Goal: Transaction & Acquisition: Purchase product/service

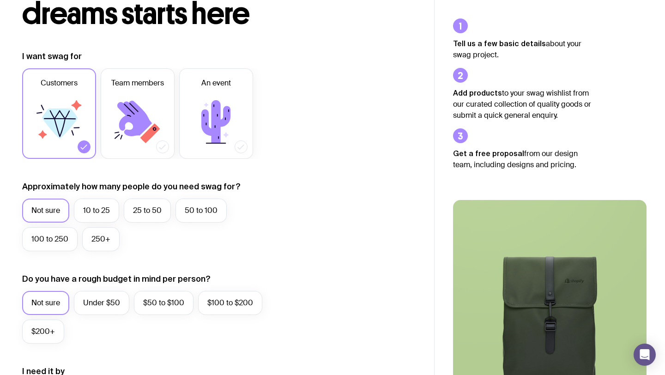
scroll to position [94, 0]
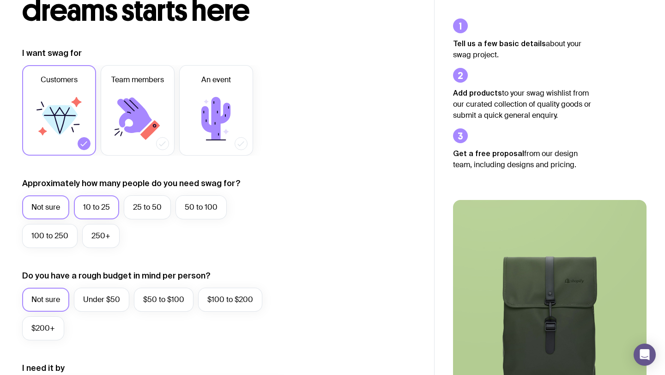
click at [99, 210] on label "10 to 25" at bounding box center [96, 207] width 45 height 24
click at [0, 0] on input "10 to 25" at bounding box center [0, 0] width 0 height 0
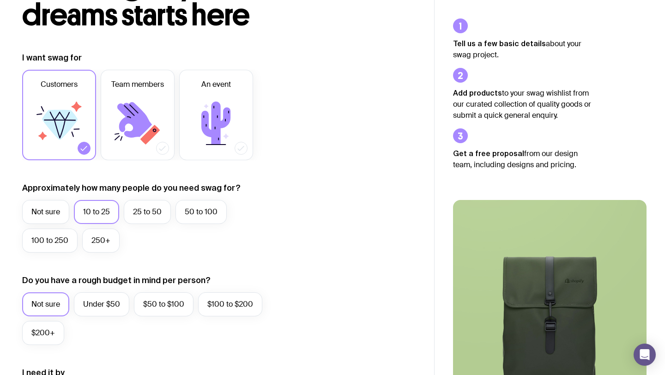
scroll to position [90, 0]
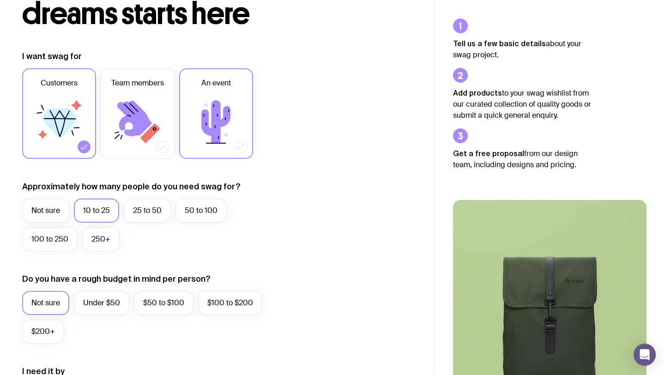
click at [202, 144] on icon at bounding box center [215, 121] width 55 height 55
click at [0, 0] on input "An event" at bounding box center [0, 0] width 0 height 0
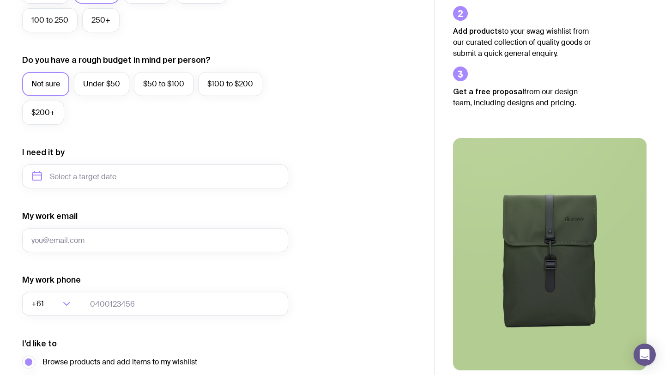
scroll to position [310, 0]
click at [100, 81] on label "Under $50" at bounding box center [101, 84] width 55 height 24
click at [0, 0] on input "Under $50" at bounding box center [0, 0] width 0 height 0
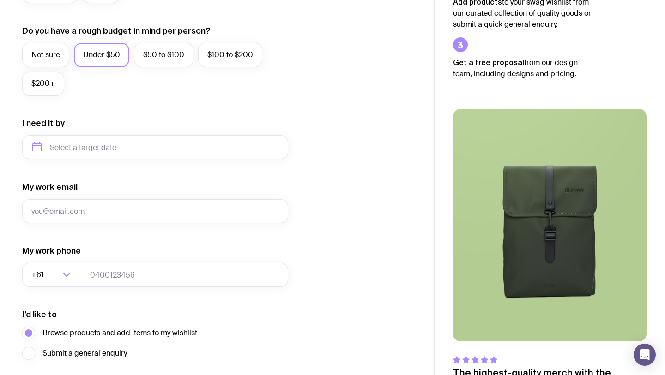
scroll to position [362, 0]
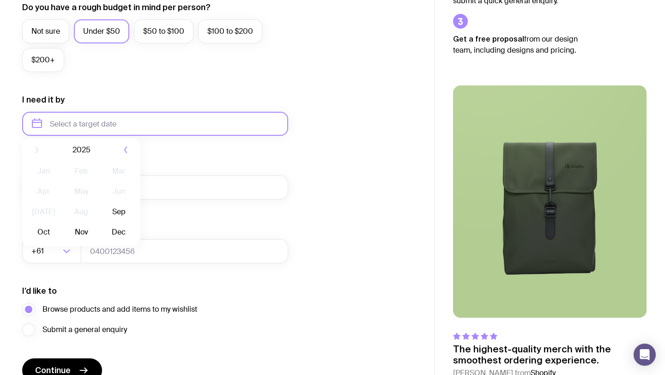
click at [108, 131] on input "text" at bounding box center [155, 124] width 266 height 24
click at [60, 228] on button "Sep" at bounding box center [44, 237] width 34 height 18
click at [140, 120] on input "[DATE]" at bounding box center [155, 124] width 266 height 24
click at [102, 240] on button "Nov" at bounding box center [119, 237] width 34 height 18
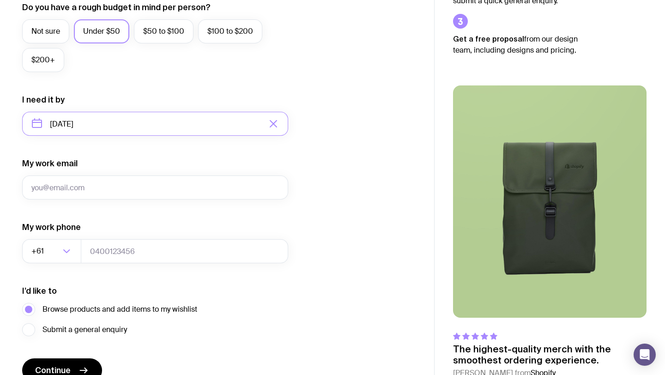
type input "[DATE]"
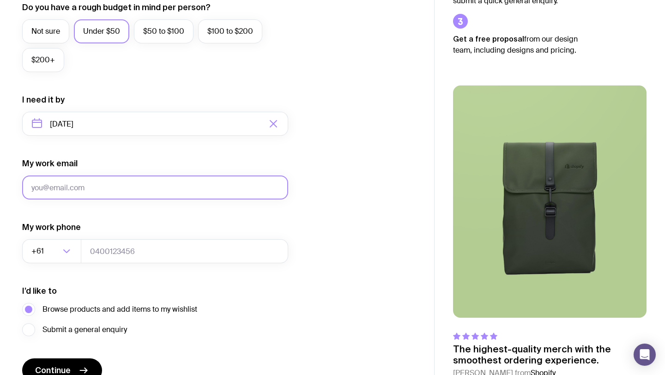
click at [114, 191] on input "My work email" at bounding box center [155, 187] width 266 height 24
type input "[EMAIL_ADDRESS][DOMAIN_NAME]"
type input "0426533665"
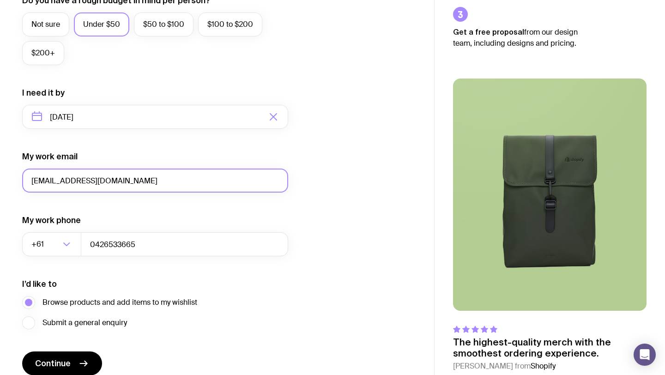
scroll to position [410, 0]
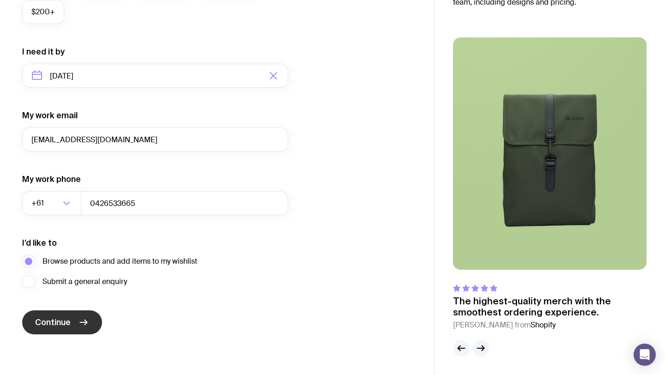
click at [81, 321] on icon "submit" at bounding box center [83, 322] width 11 height 11
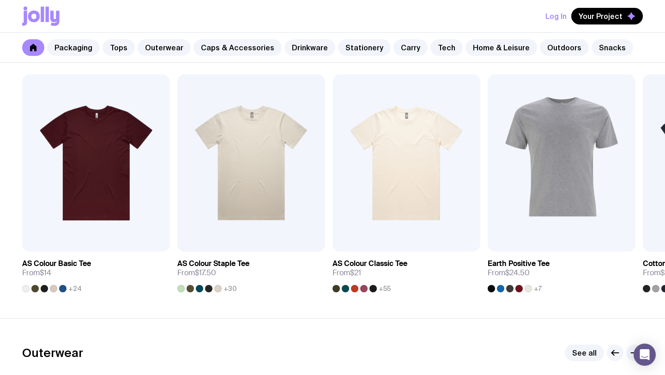
scroll to position [455, 0]
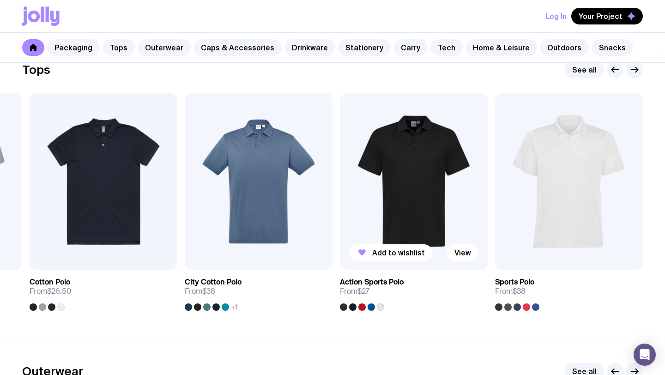
click at [400, 268] on img at bounding box center [414, 181] width 148 height 177
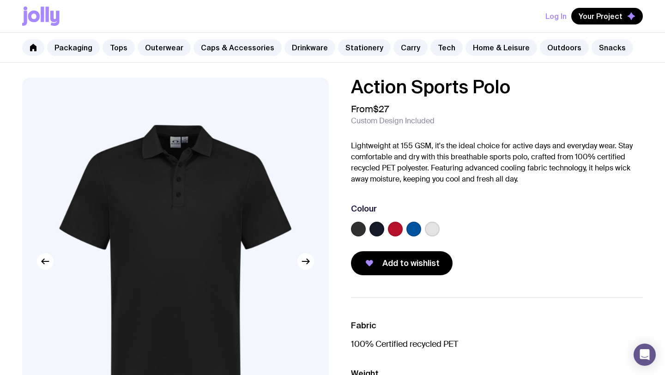
click at [365, 229] on label at bounding box center [358, 229] width 15 height 15
click at [0, 0] on input "radio" at bounding box center [0, 0] width 0 height 0
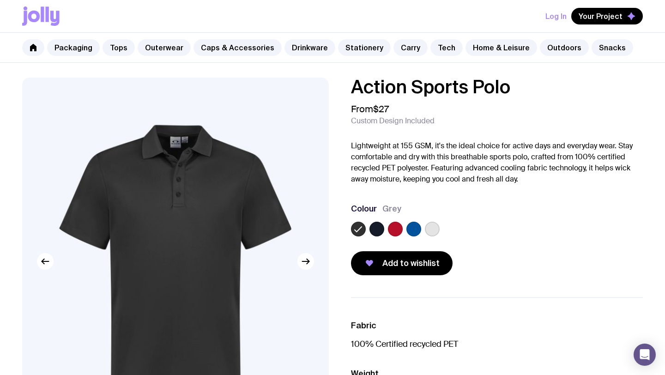
click at [378, 228] on label at bounding box center [376, 229] width 15 height 15
click at [0, 0] on input "radio" at bounding box center [0, 0] width 0 height 0
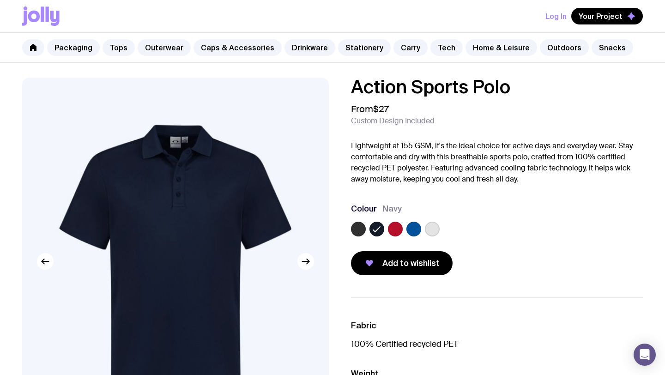
click at [389, 226] on label at bounding box center [395, 229] width 15 height 15
click at [0, 0] on input "radio" at bounding box center [0, 0] width 0 height 0
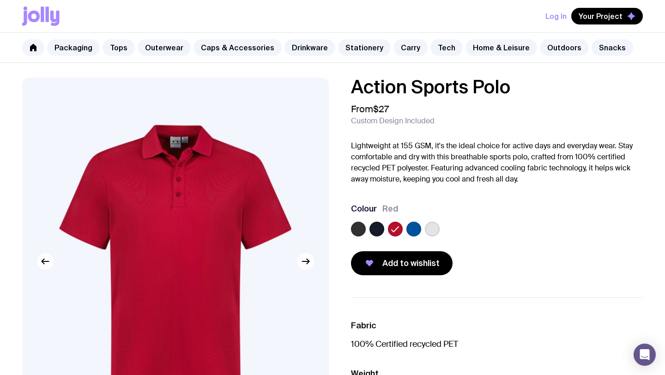
click at [411, 229] on label at bounding box center [413, 229] width 15 height 15
click at [0, 0] on input "radio" at bounding box center [0, 0] width 0 height 0
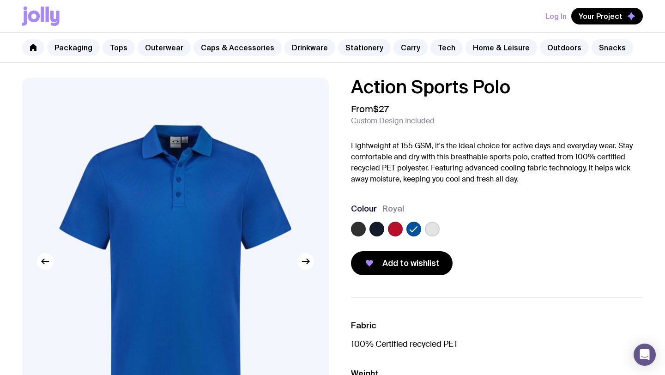
click at [434, 226] on label at bounding box center [432, 229] width 15 height 15
click at [0, 0] on input "radio" at bounding box center [0, 0] width 0 height 0
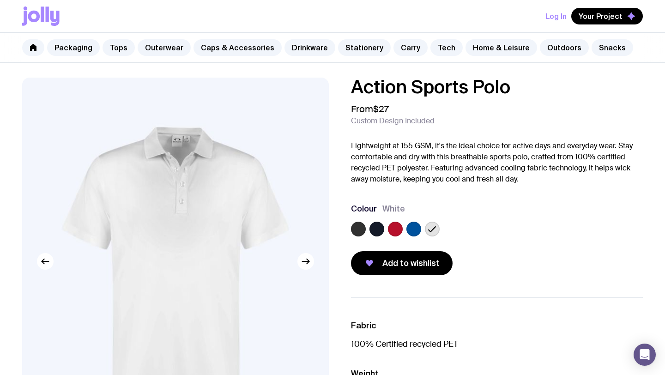
click at [348, 229] on div "Action Sports Polo From $27 Custom Design Included Lightweight at 155 GSM, it's…" at bounding box center [489, 177] width 306 height 198
click at [359, 229] on label at bounding box center [358, 229] width 15 height 15
click at [0, 0] on input "radio" at bounding box center [0, 0] width 0 height 0
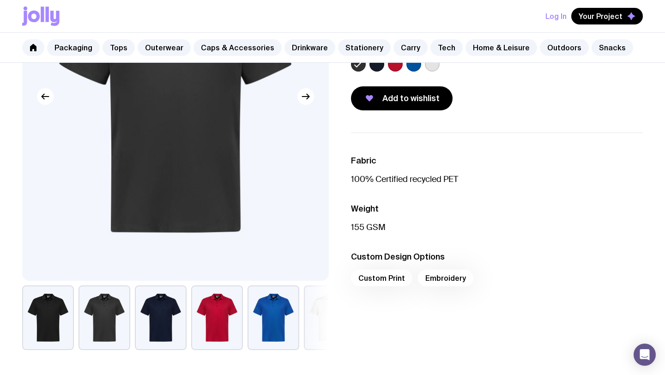
scroll to position [163, 0]
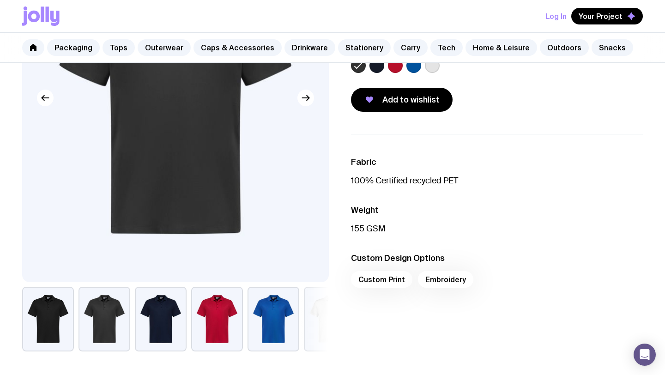
click at [52, 324] on button "button" at bounding box center [48, 319] width 52 height 65
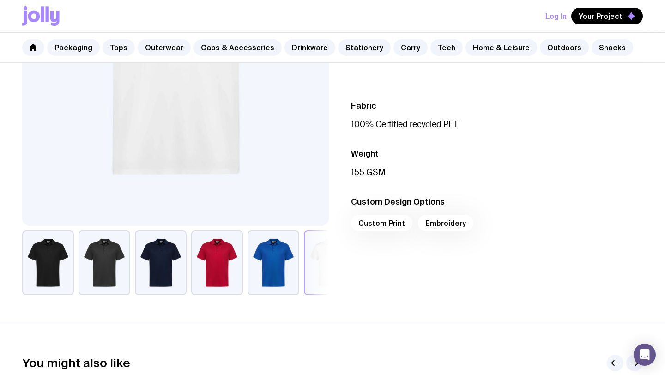
scroll to position [221, 0]
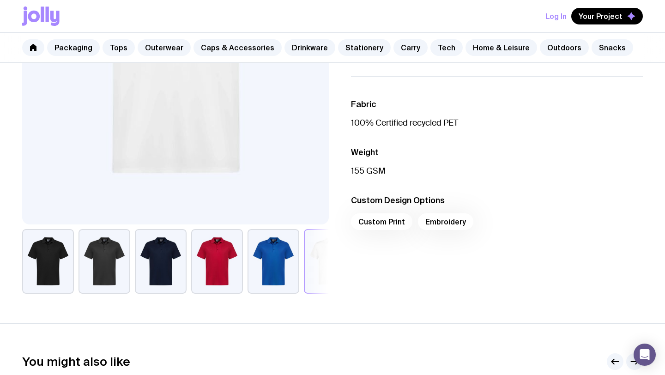
click at [430, 223] on div "Custom Print Embroidery" at bounding box center [497, 224] width 292 height 22
click at [440, 222] on div "Custom Print Embroidery" at bounding box center [497, 224] width 292 height 22
click at [383, 225] on div "Custom Print Embroidery" at bounding box center [497, 224] width 292 height 22
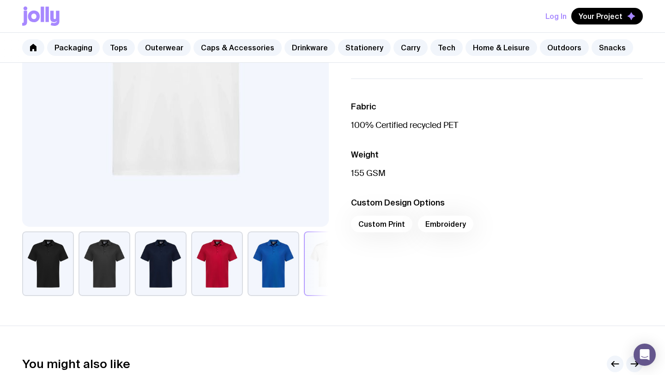
scroll to position [211, 0]
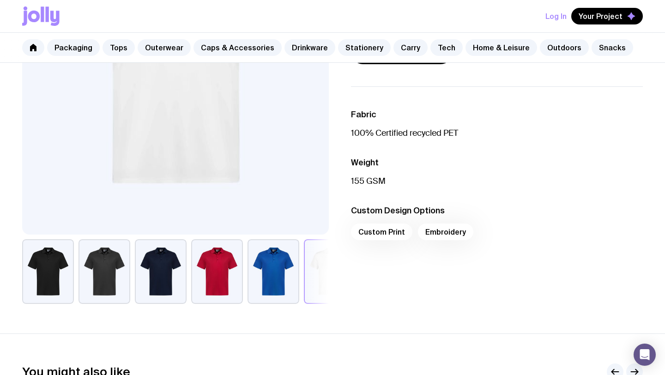
click at [435, 234] on div "Custom Print Embroidery" at bounding box center [497, 234] width 292 height 22
click at [380, 239] on div "Custom Print Embroidery" at bounding box center [497, 234] width 292 height 22
click at [382, 239] on div "Custom Print Embroidery" at bounding box center [497, 234] width 292 height 22
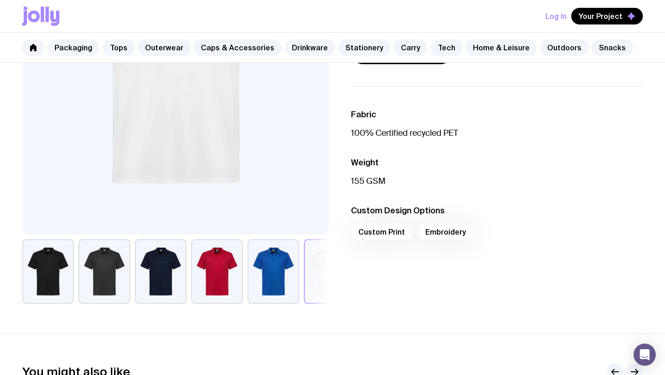
click at [390, 226] on div "Custom Print Embroidery" at bounding box center [497, 234] width 292 height 22
click at [443, 228] on div "Custom Print Embroidery" at bounding box center [497, 234] width 292 height 22
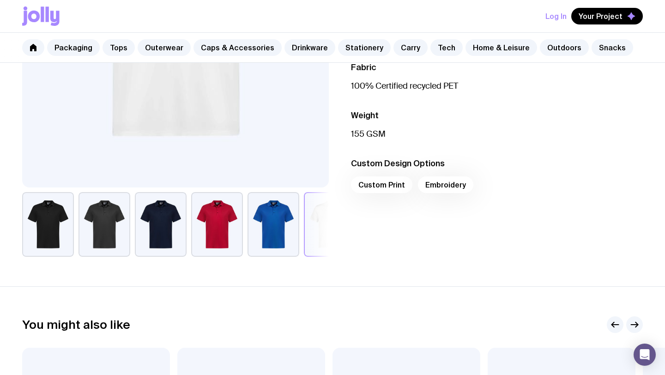
click at [438, 267] on section "Action Sports Polo From $27 Custom Design Included Lightweight at 155 GSM, it's…" at bounding box center [332, 53] width 665 height 467
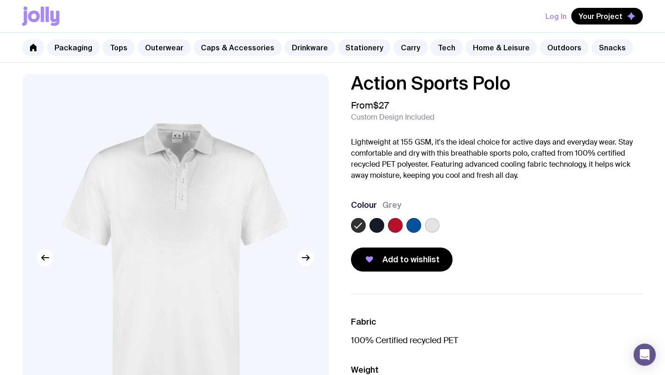
scroll to position [0, 0]
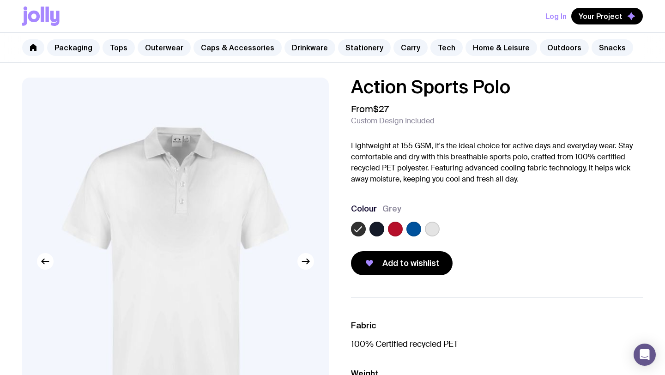
click at [438, 246] on div "Action Sports Polo From $27 Custom Design Included Lightweight at 155 GSM, it's…" at bounding box center [497, 177] width 292 height 198
click at [438, 263] on button "Add to wishlist" at bounding box center [402, 263] width 102 height 24
